Goal: Task Accomplishment & Management: Manage account settings

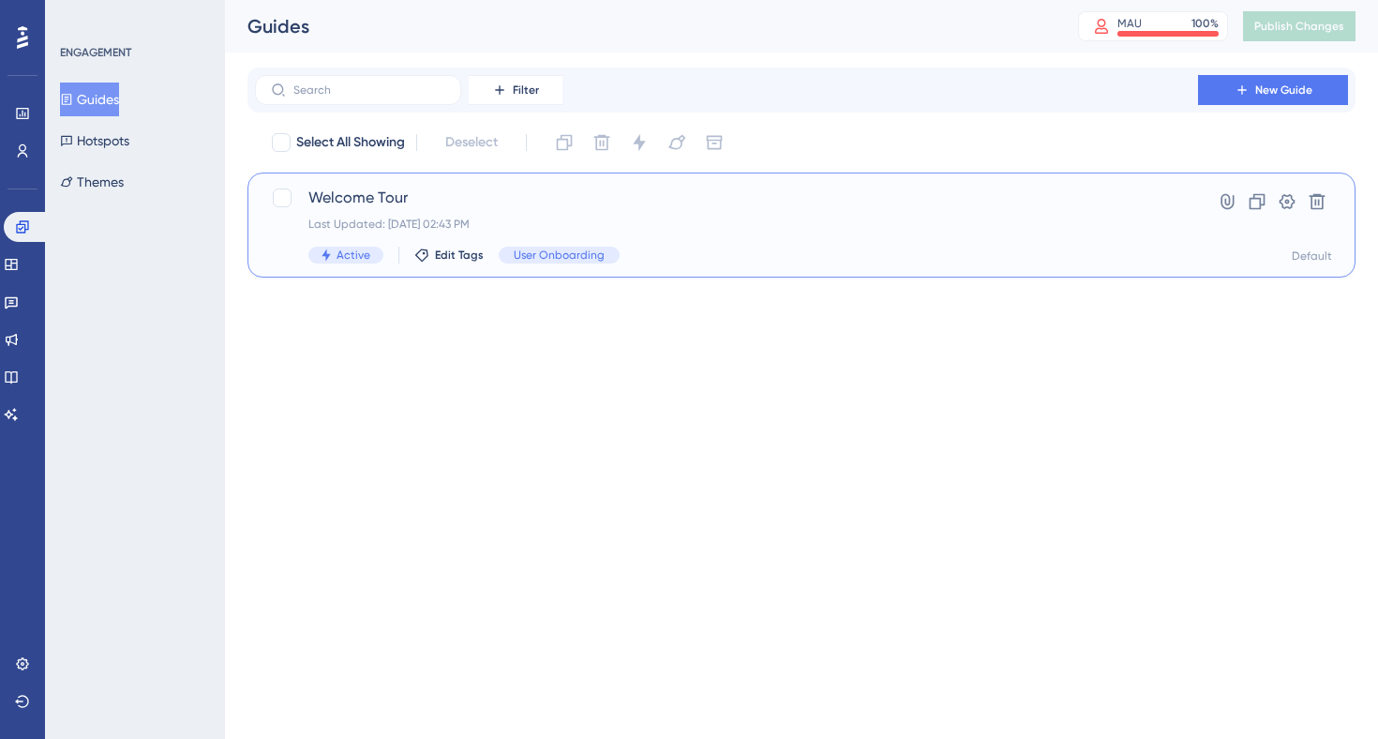
click at [644, 238] on div "Welcome Tour Last Updated: [DATE] 02:43 PM Active Edit Tags User Onboarding" at bounding box center [726, 225] width 836 height 77
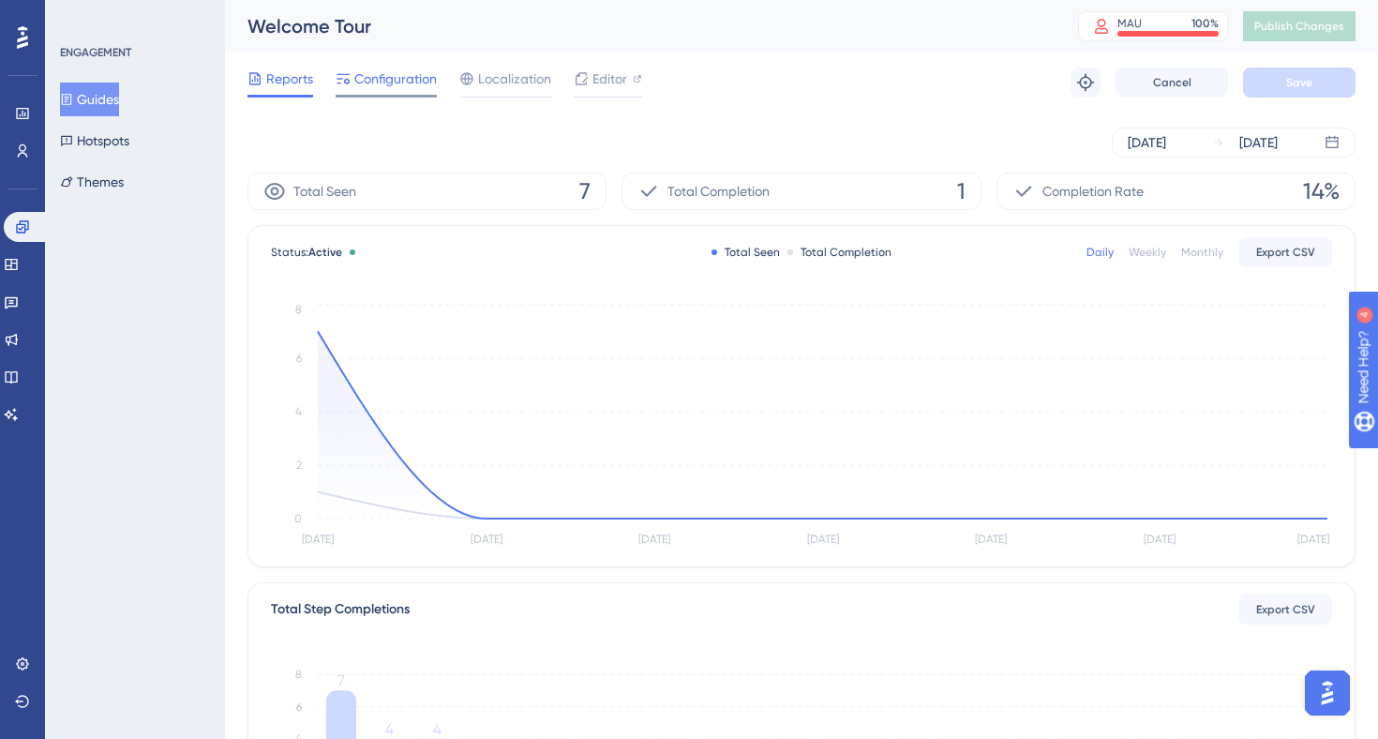
click at [373, 70] on span "Configuration" at bounding box center [395, 79] width 83 height 23
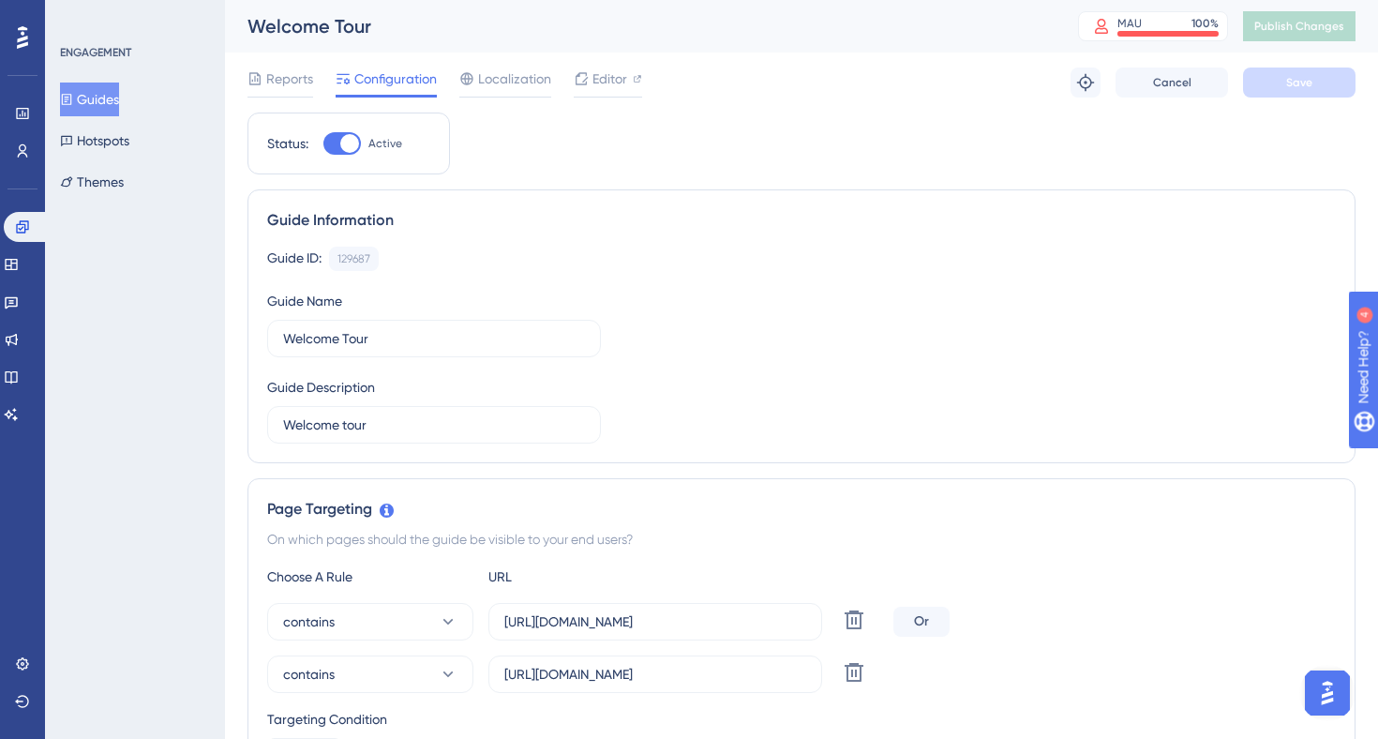
click at [358, 139] on div at bounding box center [349, 143] width 19 height 19
click at [323, 143] on input "Active" at bounding box center [323, 143] width 1 height 1
checkbox input "false"
click at [1283, 84] on button "Save" at bounding box center [1299, 83] width 113 height 30
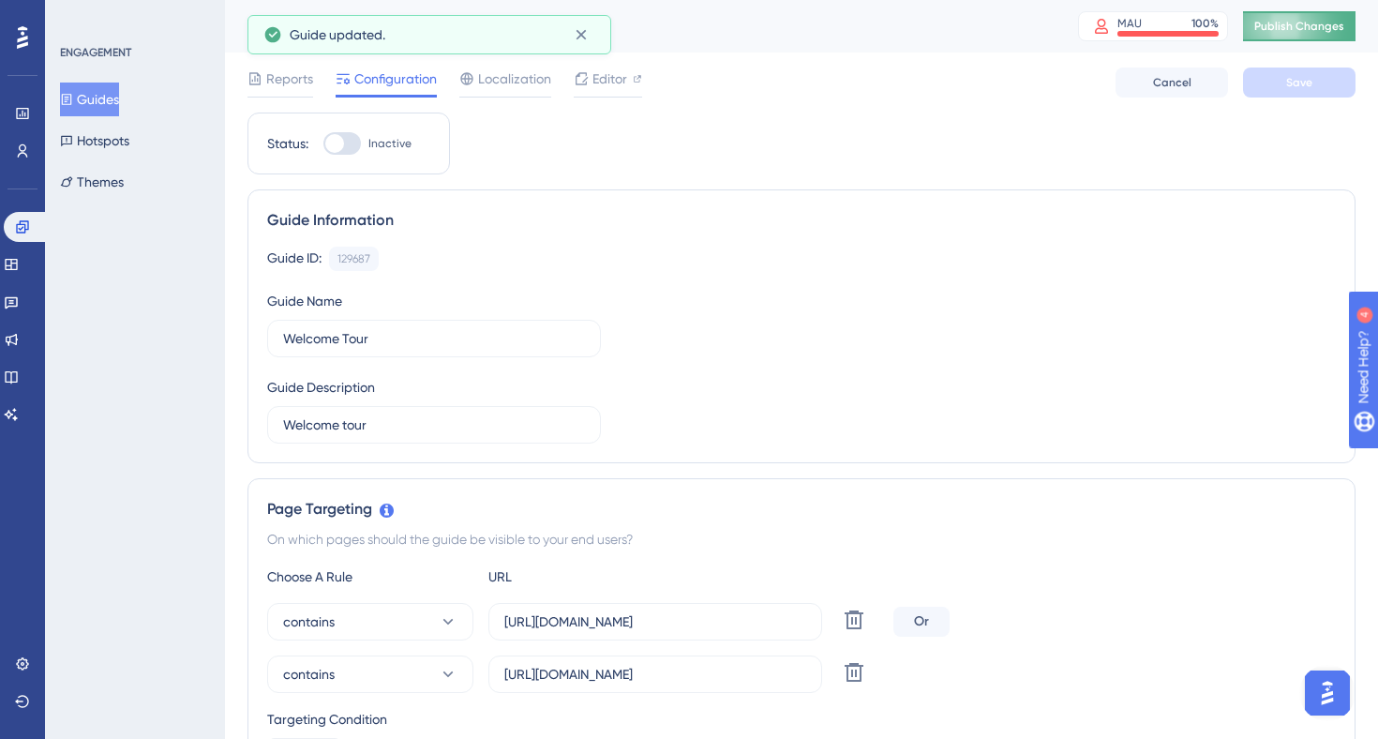
click at [1297, 28] on span "Publish Changes" at bounding box center [1299, 26] width 90 height 15
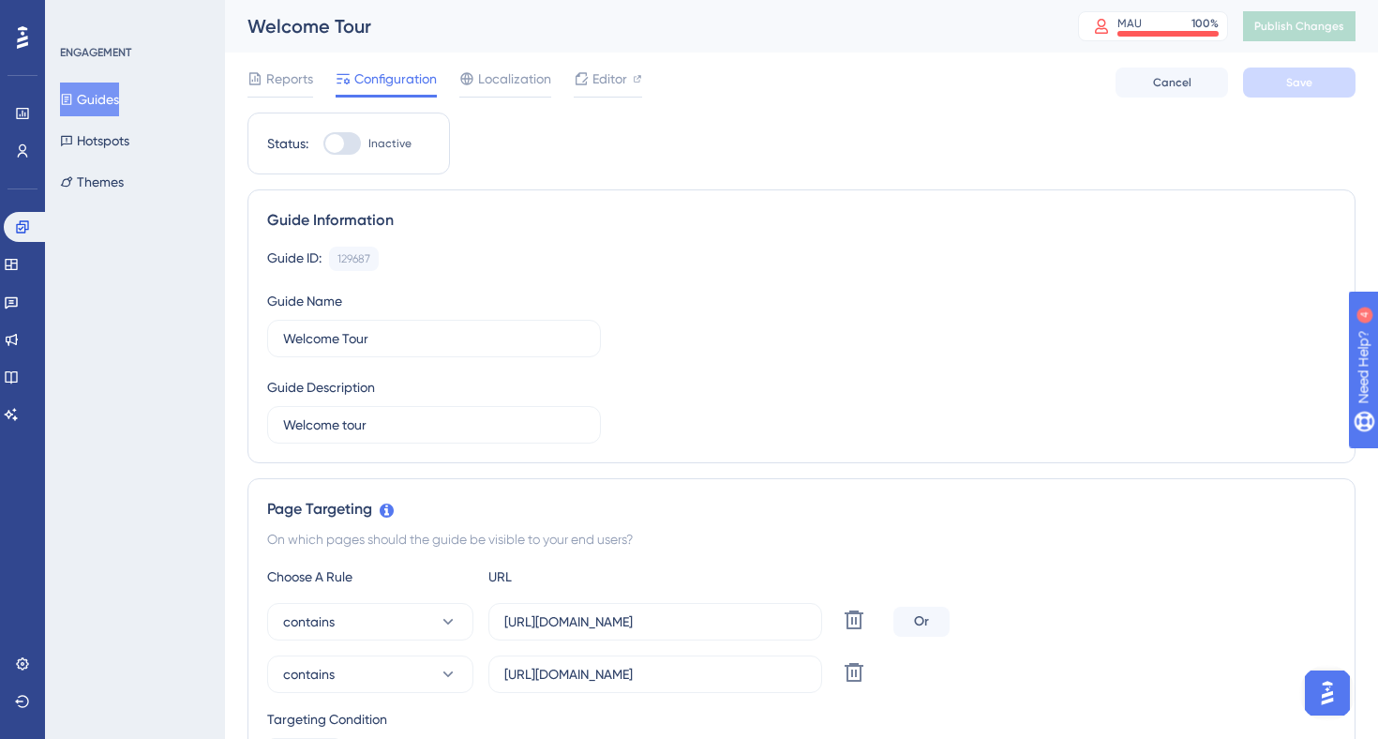
click at [1109, 35] on div "MAU 100 %" at bounding box center [1153, 26] width 150 height 30
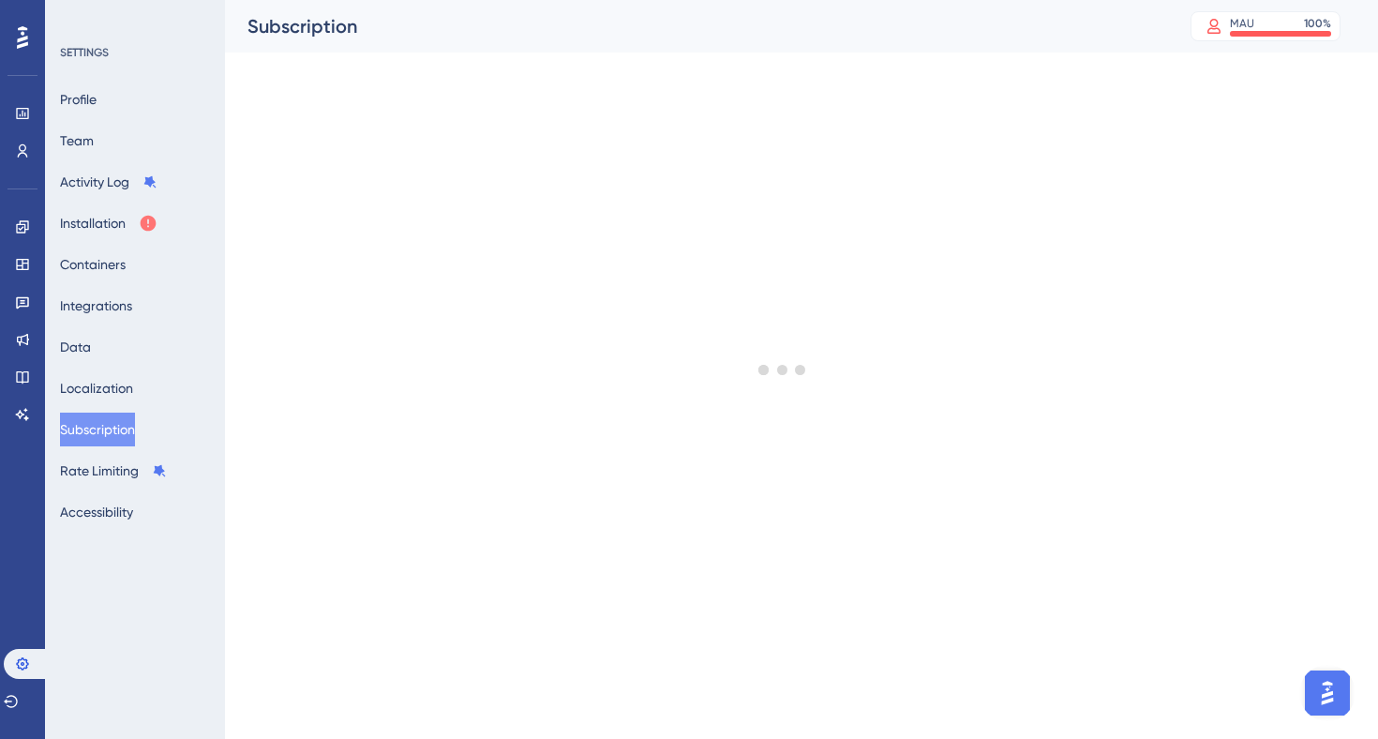
click at [878, 71] on div at bounding box center [783, 370] width 1191 height 604
click at [869, 38] on div "Subscription" at bounding box center [696, 26] width 896 height 26
